Goal: Book appointment/travel/reservation

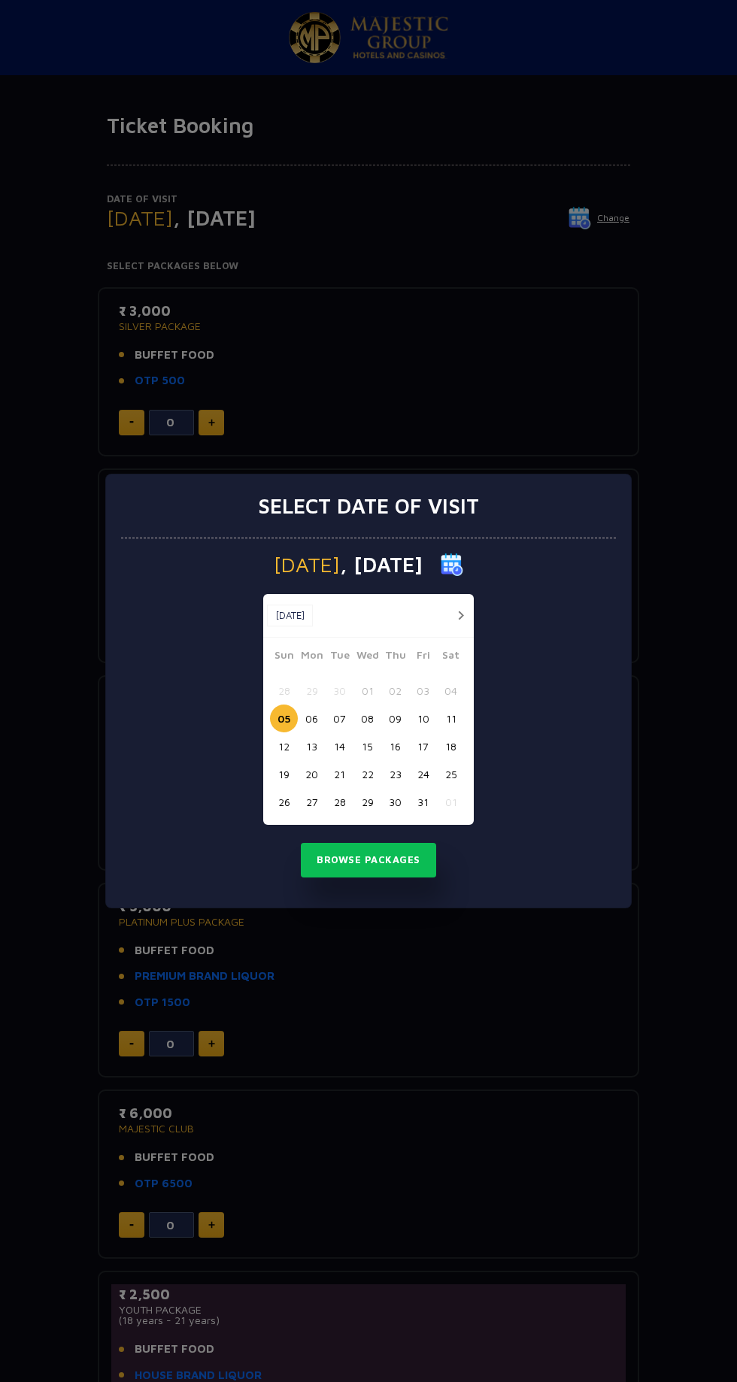
click at [422, 746] on button "17" at bounding box center [423, 746] width 28 height 28
click at [356, 860] on button "Browse Packages" at bounding box center [368, 860] width 135 height 35
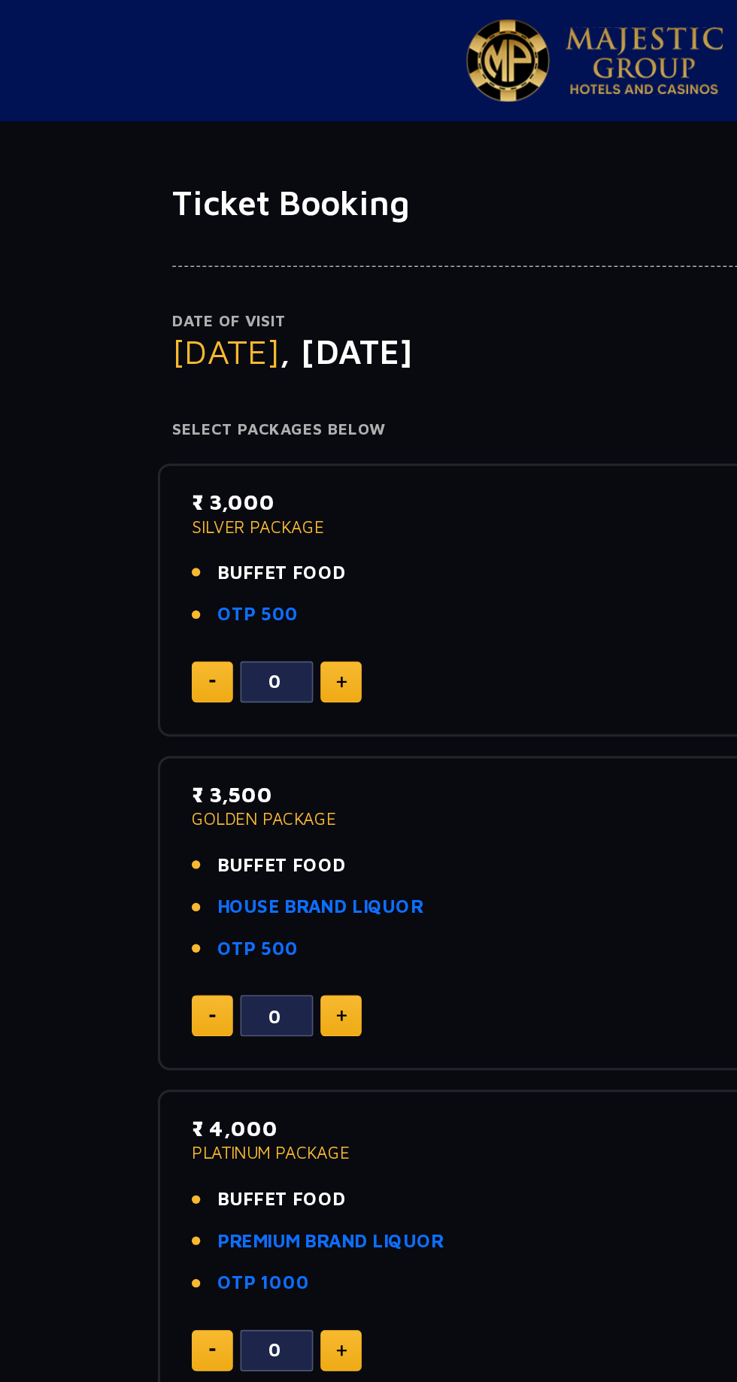
click at [162, 487] on p "₹ 3,500" at bounding box center [368, 492] width 499 height 20
click at [154, 538] on span "BUFFET FOOD" at bounding box center [175, 536] width 80 height 17
click at [212, 631] on img at bounding box center [211, 629] width 7 height 8
type input "1"
click at [306, 594] on li "OTP 500" at bounding box center [368, 588] width 499 height 17
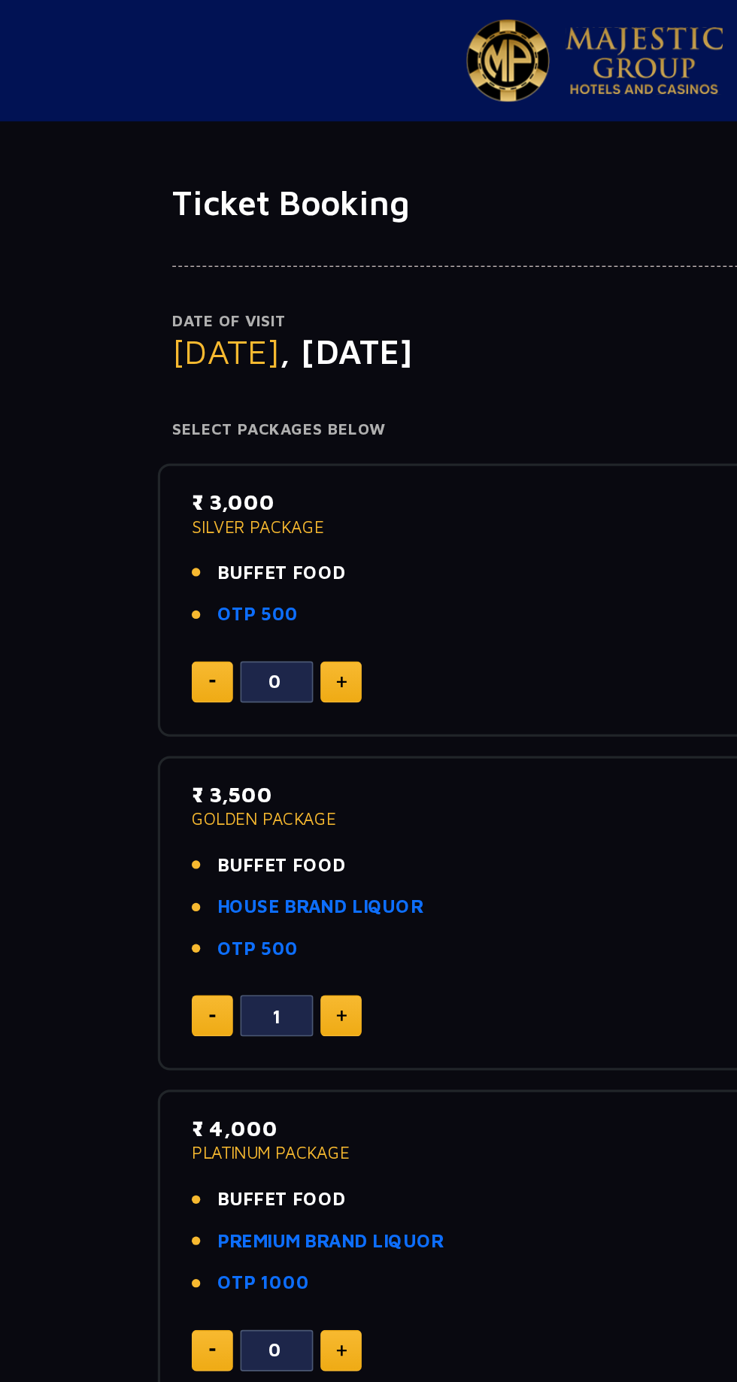
click at [187, 558] on link "HOUSE BRAND LIQUOR" at bounding box center [198, 561] width 127 height 17
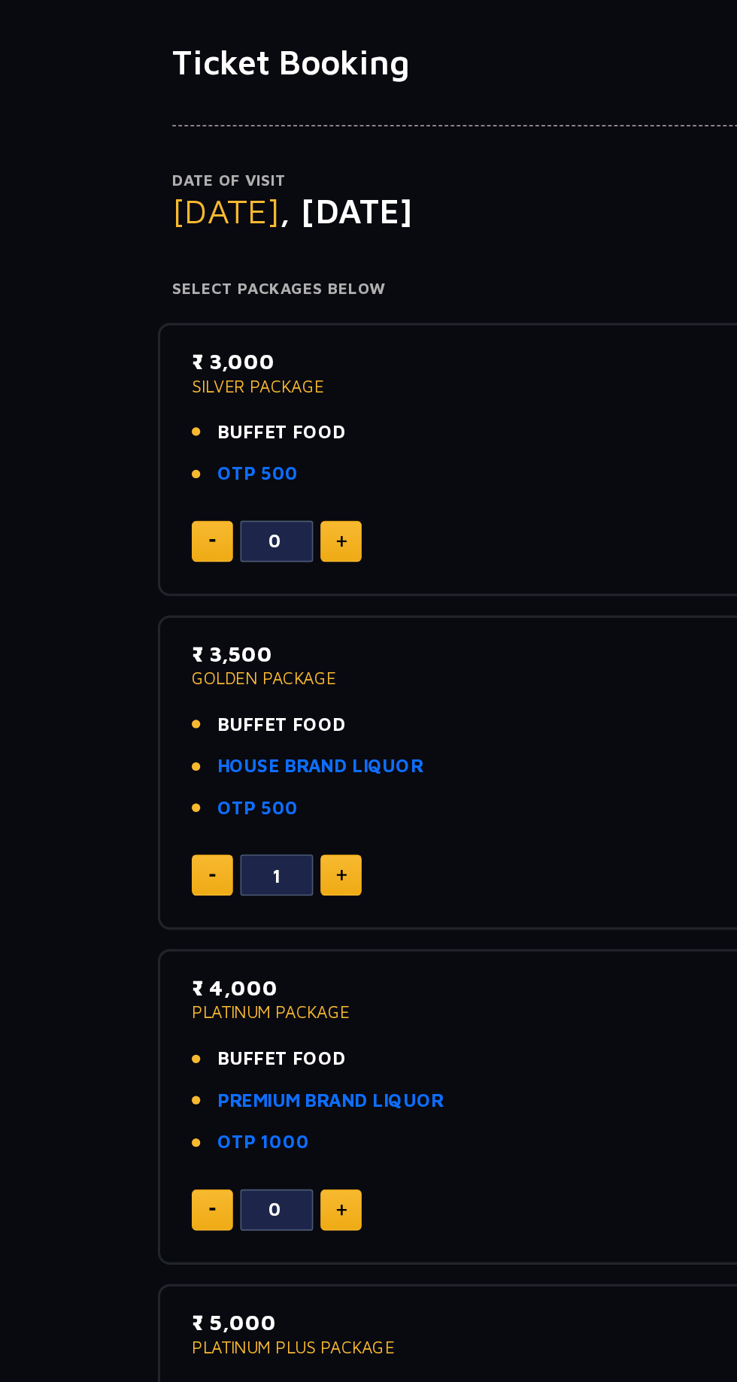
click at [162, 537] on span "BUFFET FOOD" at bounding box center [175, 536] width 80 height 17
